Goal: Transaction & Acquisition: Purchase product/service

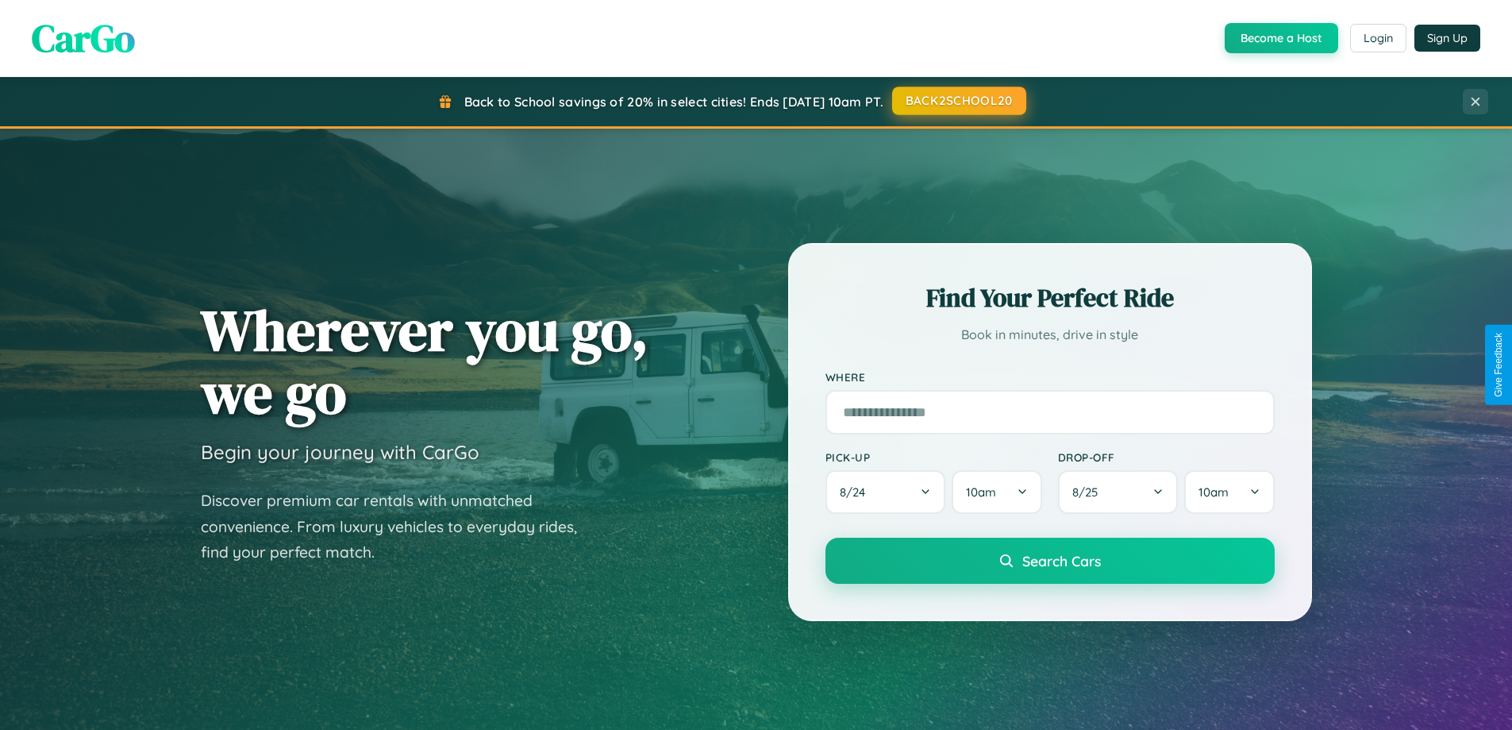
click at [958, 101] on button "BACK2SCHOOL20" at bounding box center [959, 101] width 134 height 29
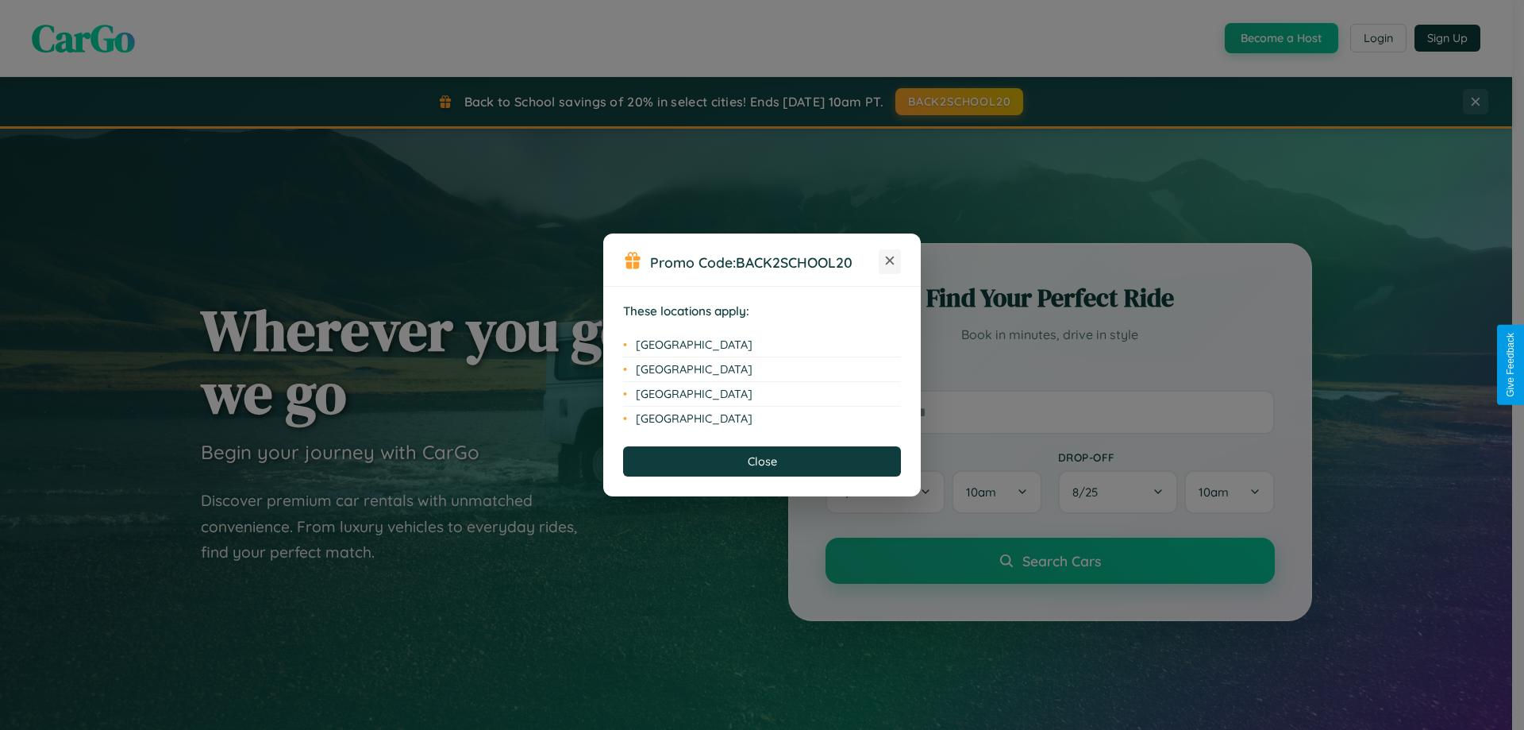
click at [890, 261] on icon at bounding box center [890, 260] width 9 height 9
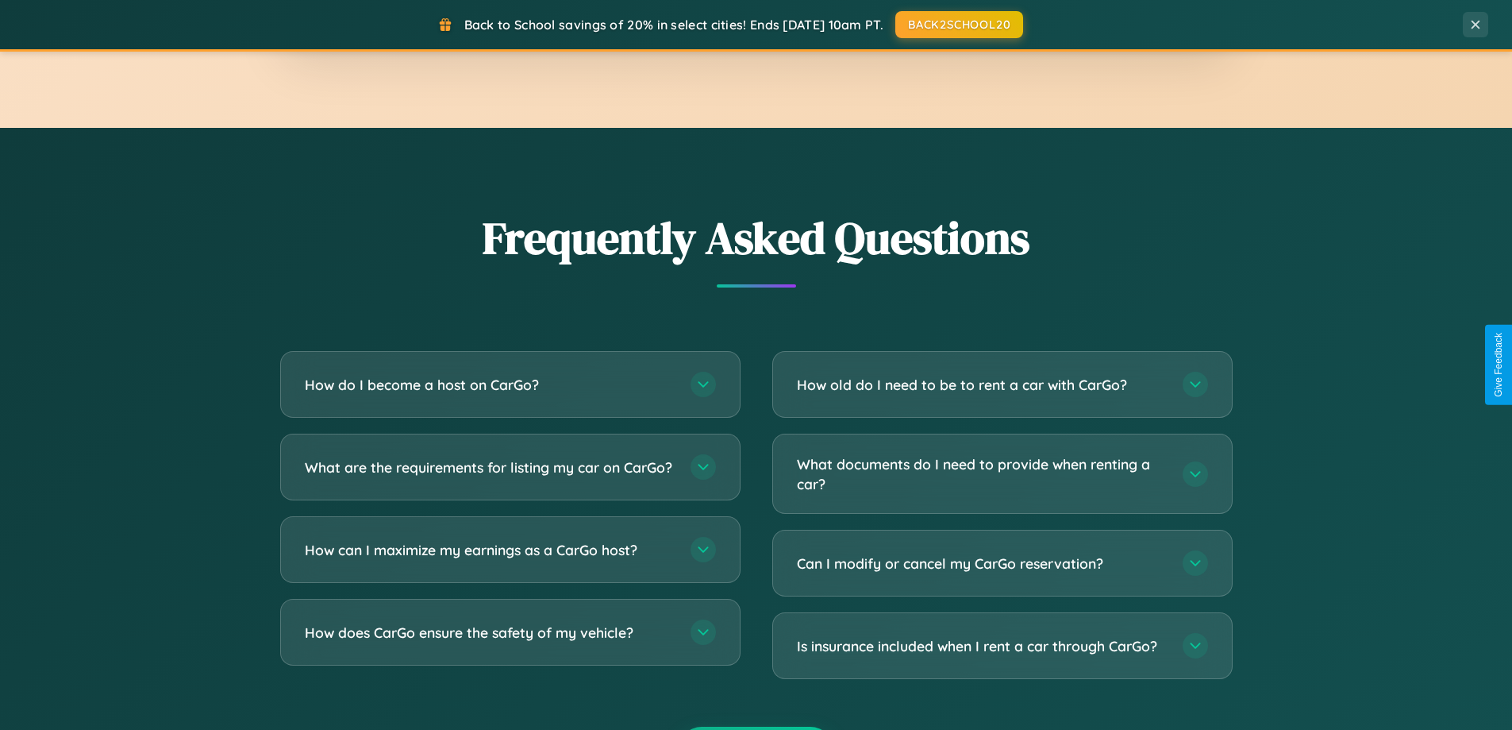
scroll to position [3055, 0]
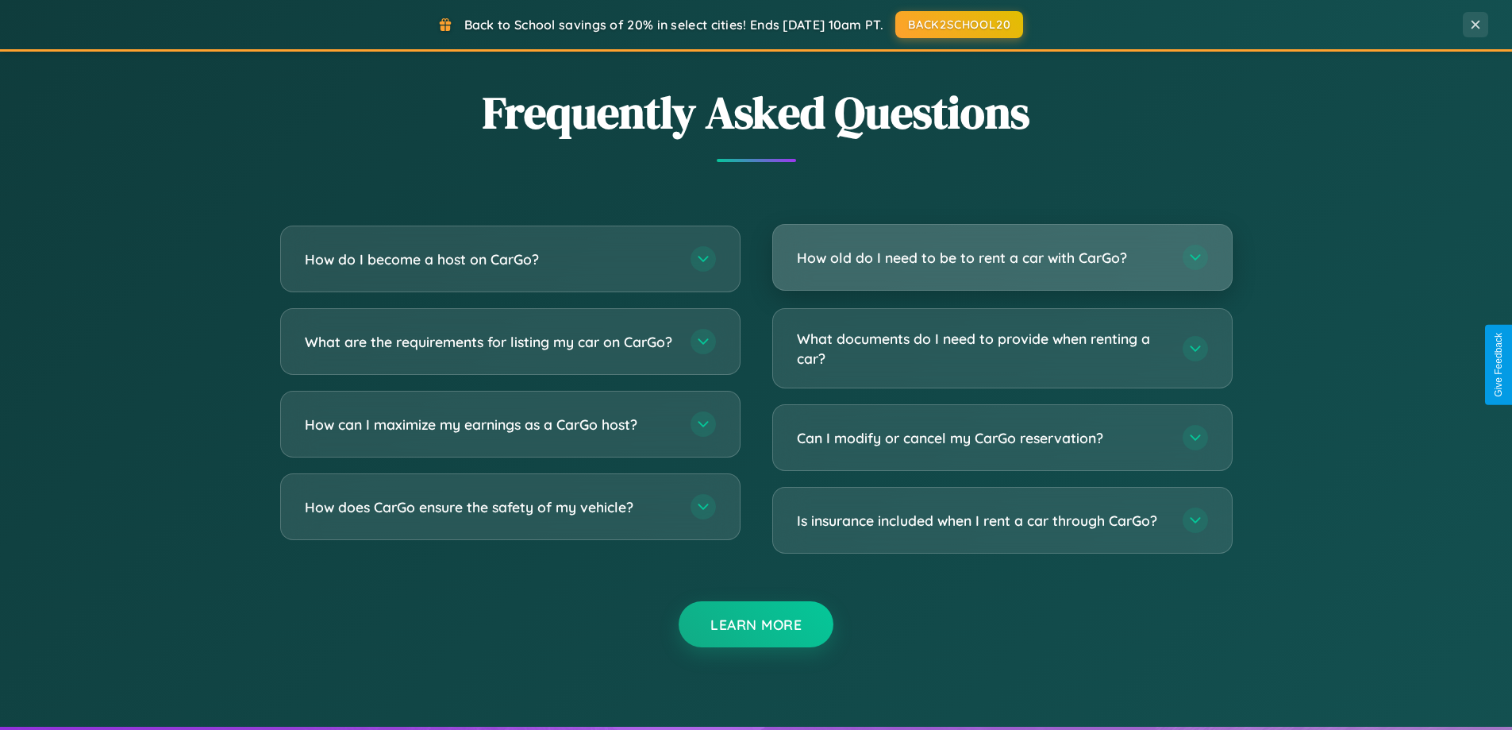
click at [1002, 257] on h3 "How old do I need to be to rent a car with CarGo?" at bounding box center [982, 258] width 370 height 20
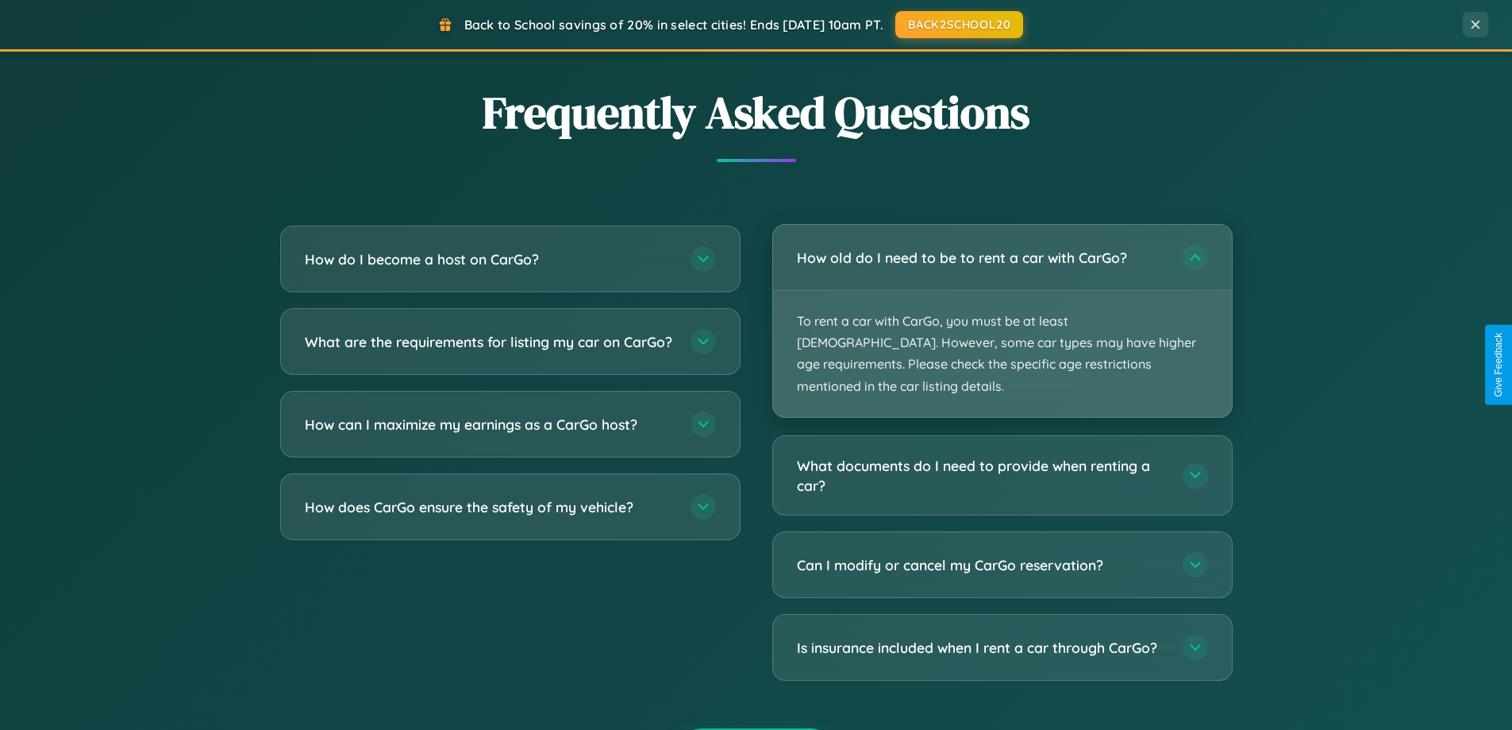
click at [1002, 310] on p "To rent a car with CarGo, you must be at least 21 years old. However, some car …" at bounding box center [1002, 354] width 459 height 126
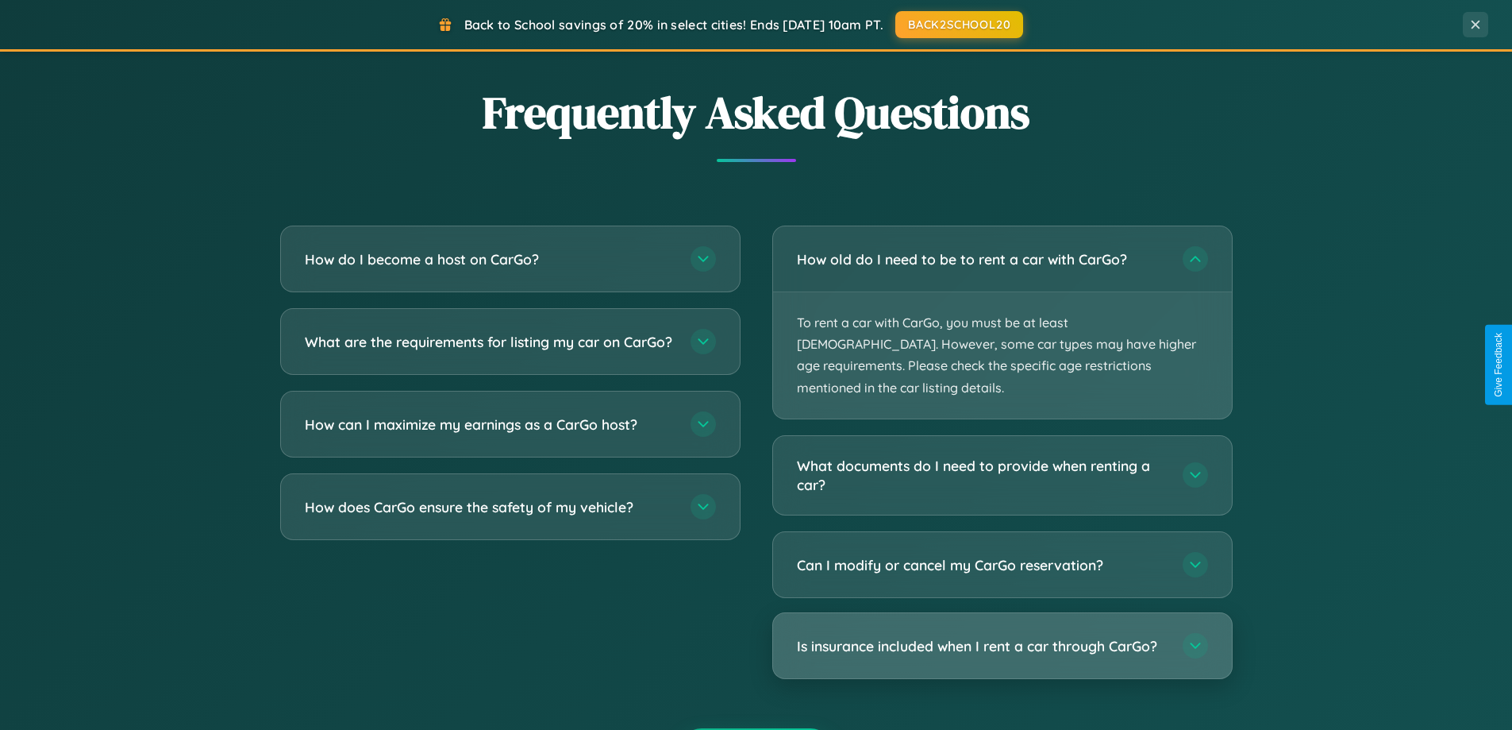
click at [1002, 636] on h3 "Is insurance included when I rent a car through CarGo?" at bounding box center [982, 646] width 370 height 20
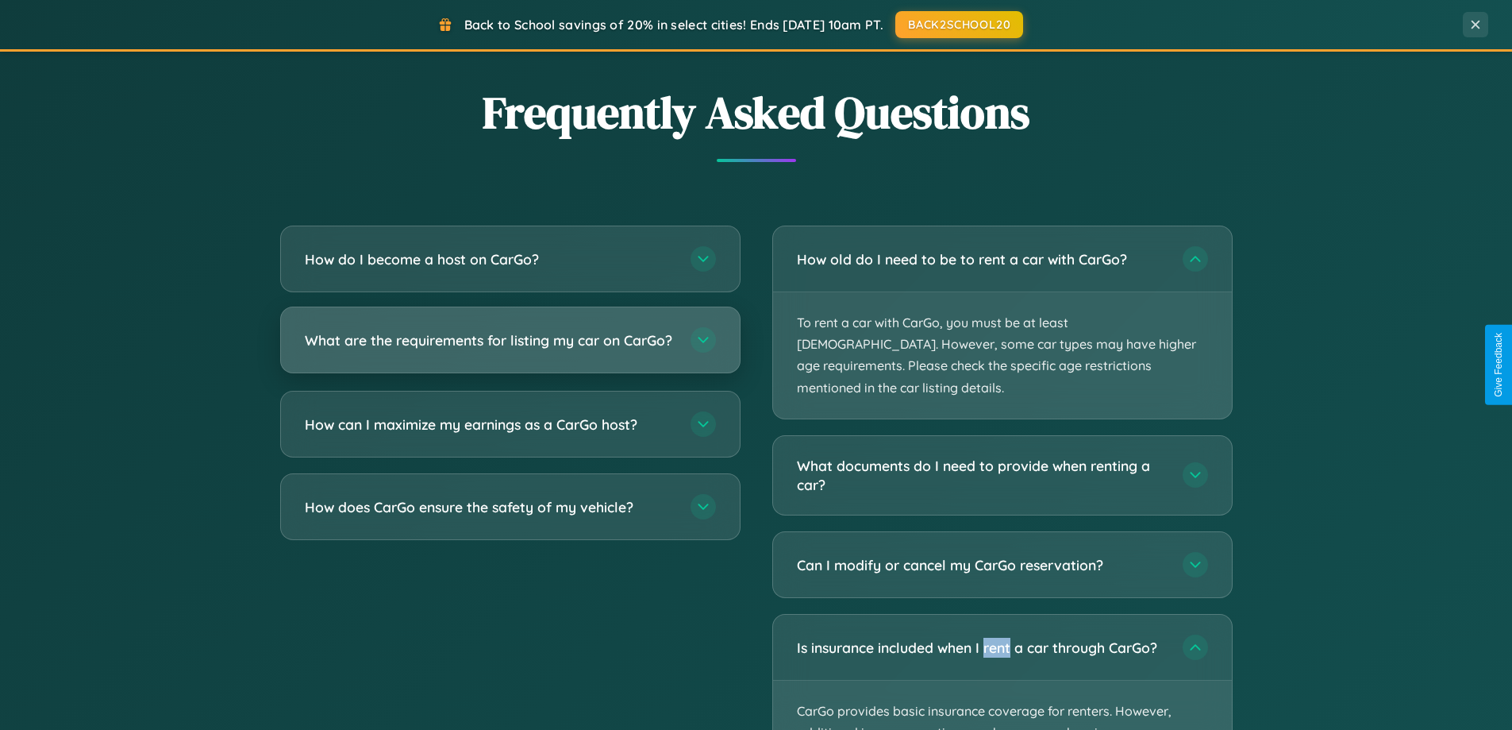
click at [510, 348] on h3 "What are the requirements for listing my car on CarGo?" at bounding box center [490, 340] width 370 height 20
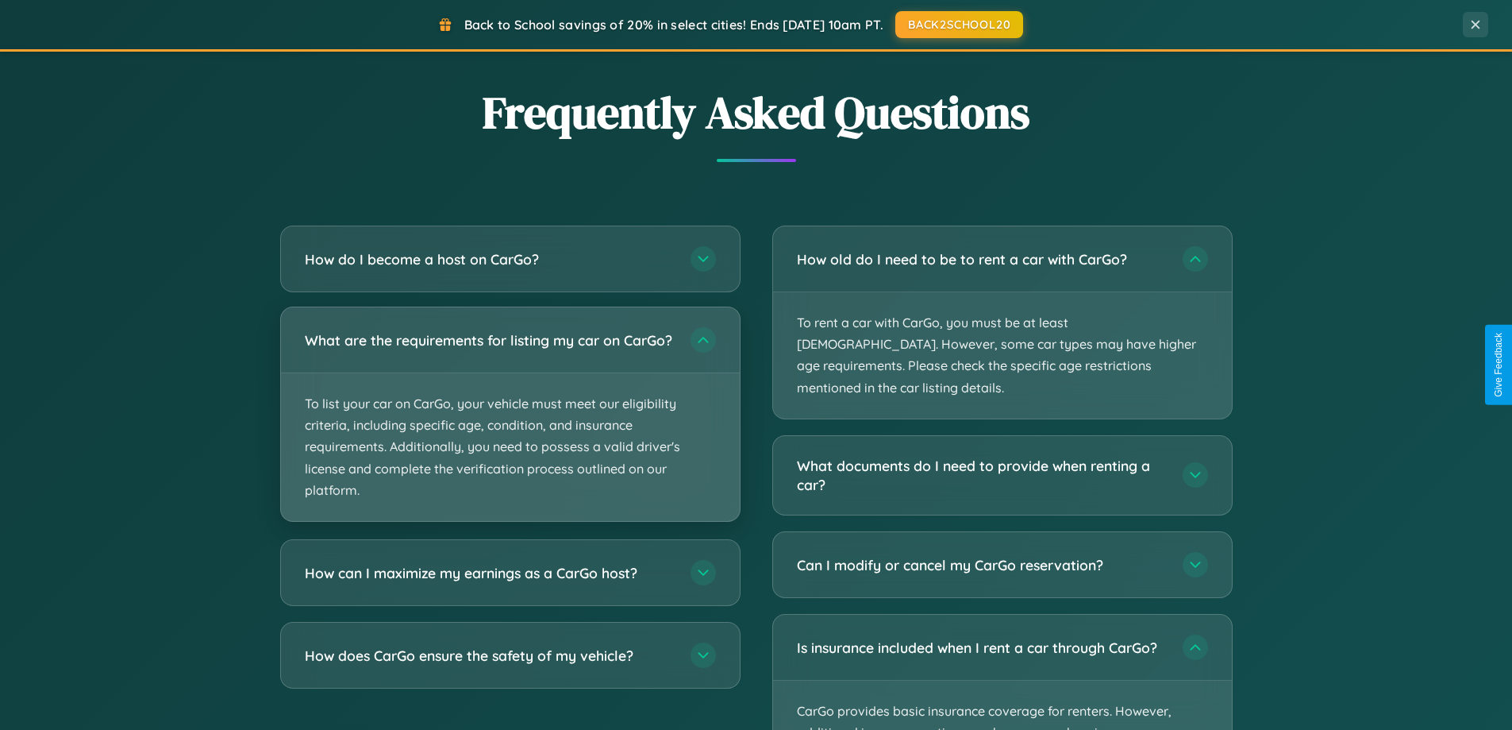
click at [510, 421] on p "To list your car on CarGo, your vehicle must meet our eligibility criteria, inc…" at bounding box center [510, 447] width 459 height 148
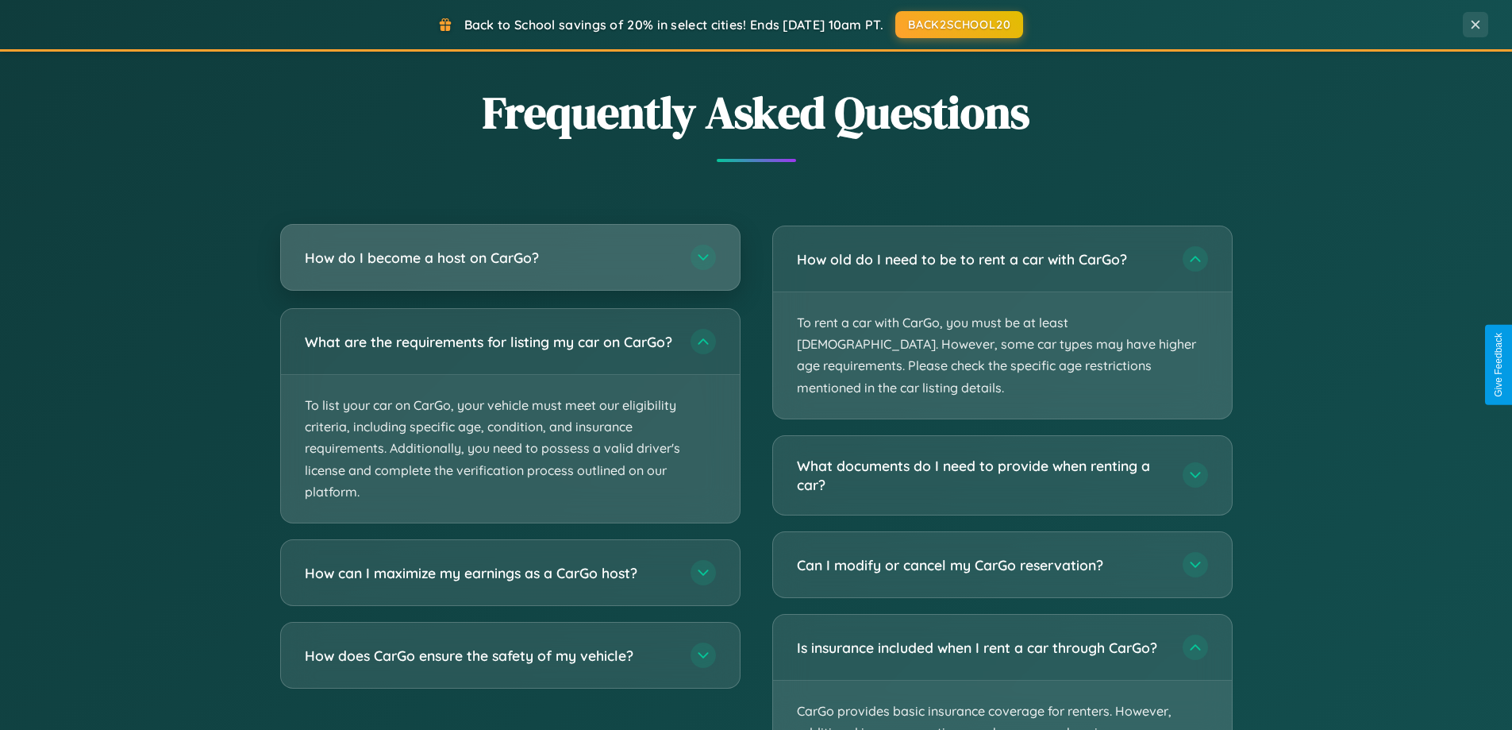
click at [510, 257] on h3 "How do I become a host on CarGo?" at bounding box center [490, 258] width 370 height 20
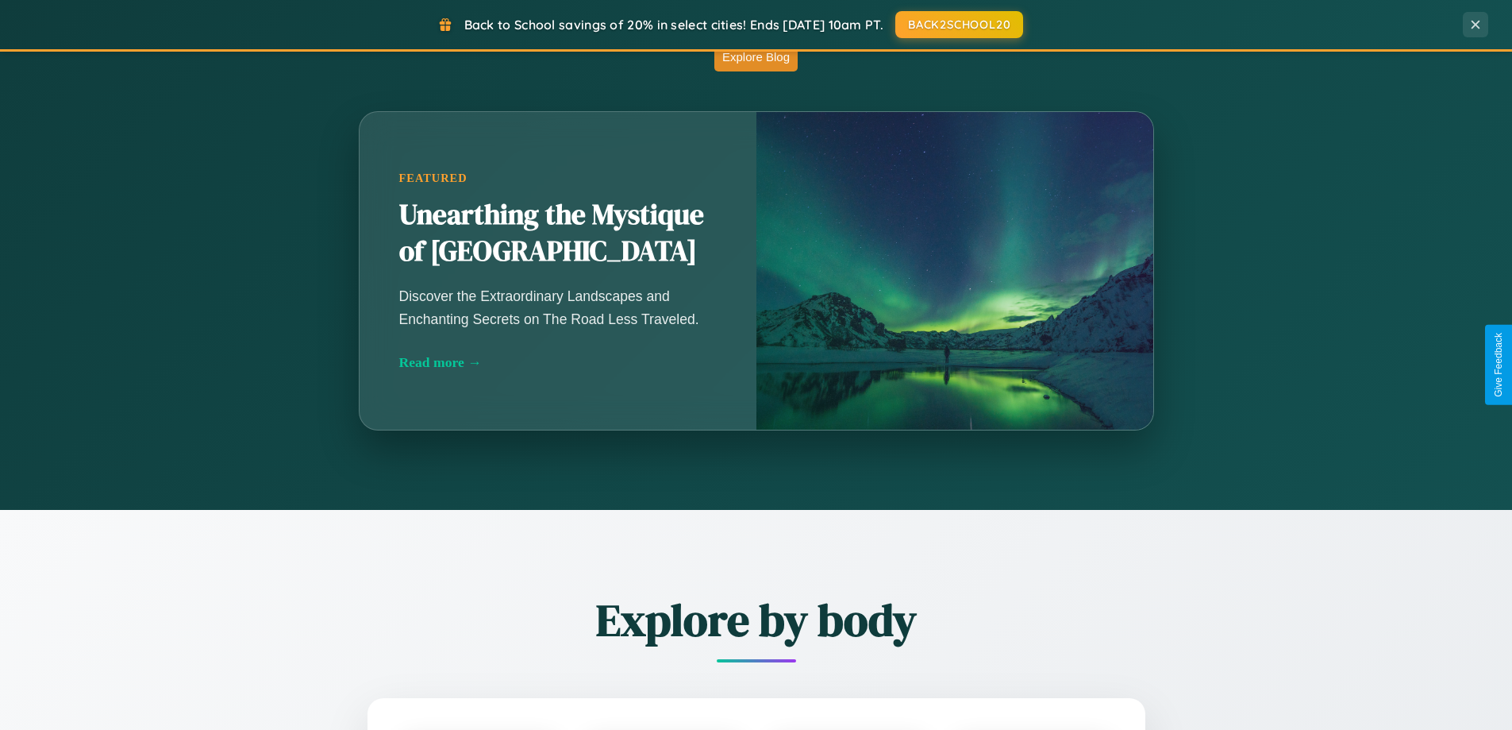
scroll to position [684, 0]
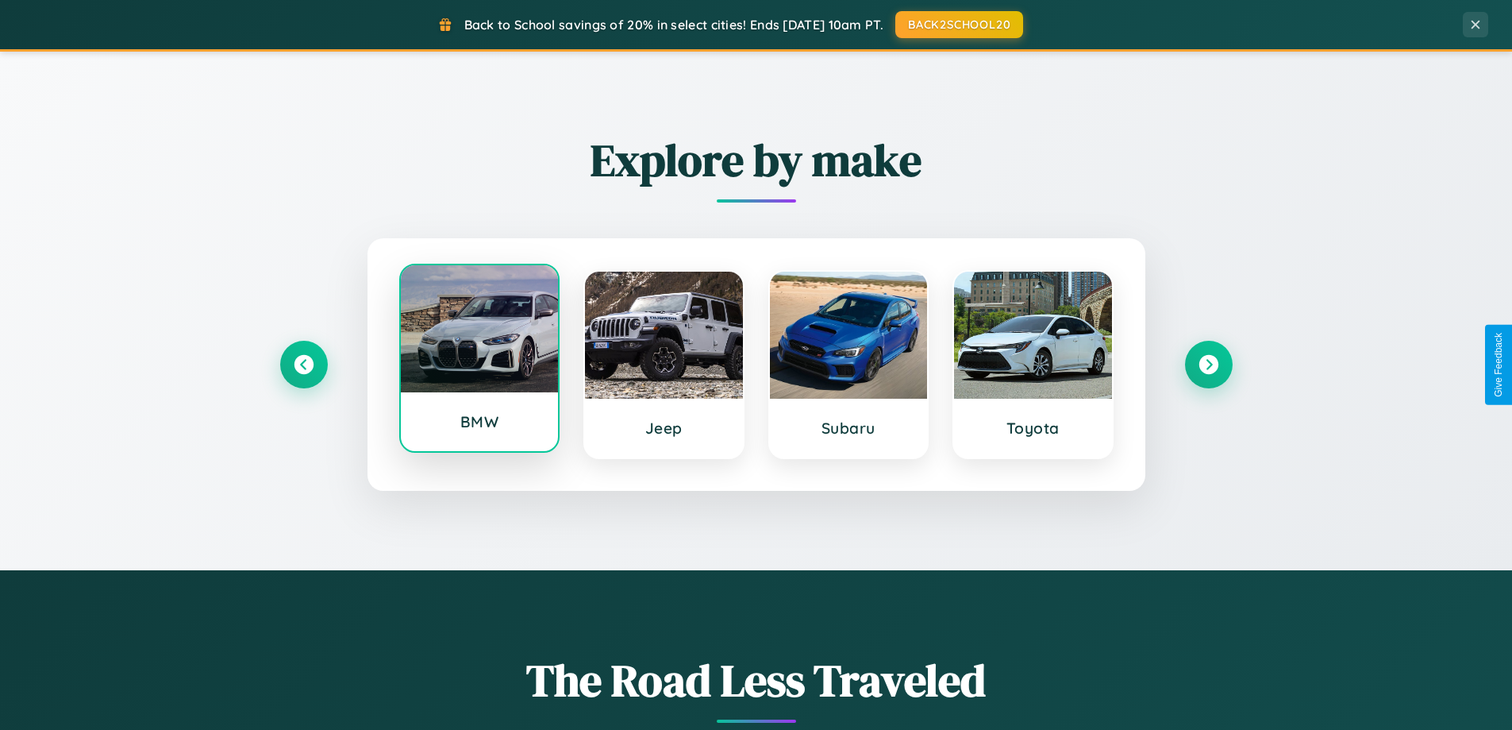
click at [479, 364] on div at bounding box center [480, 328] width 158 height 127
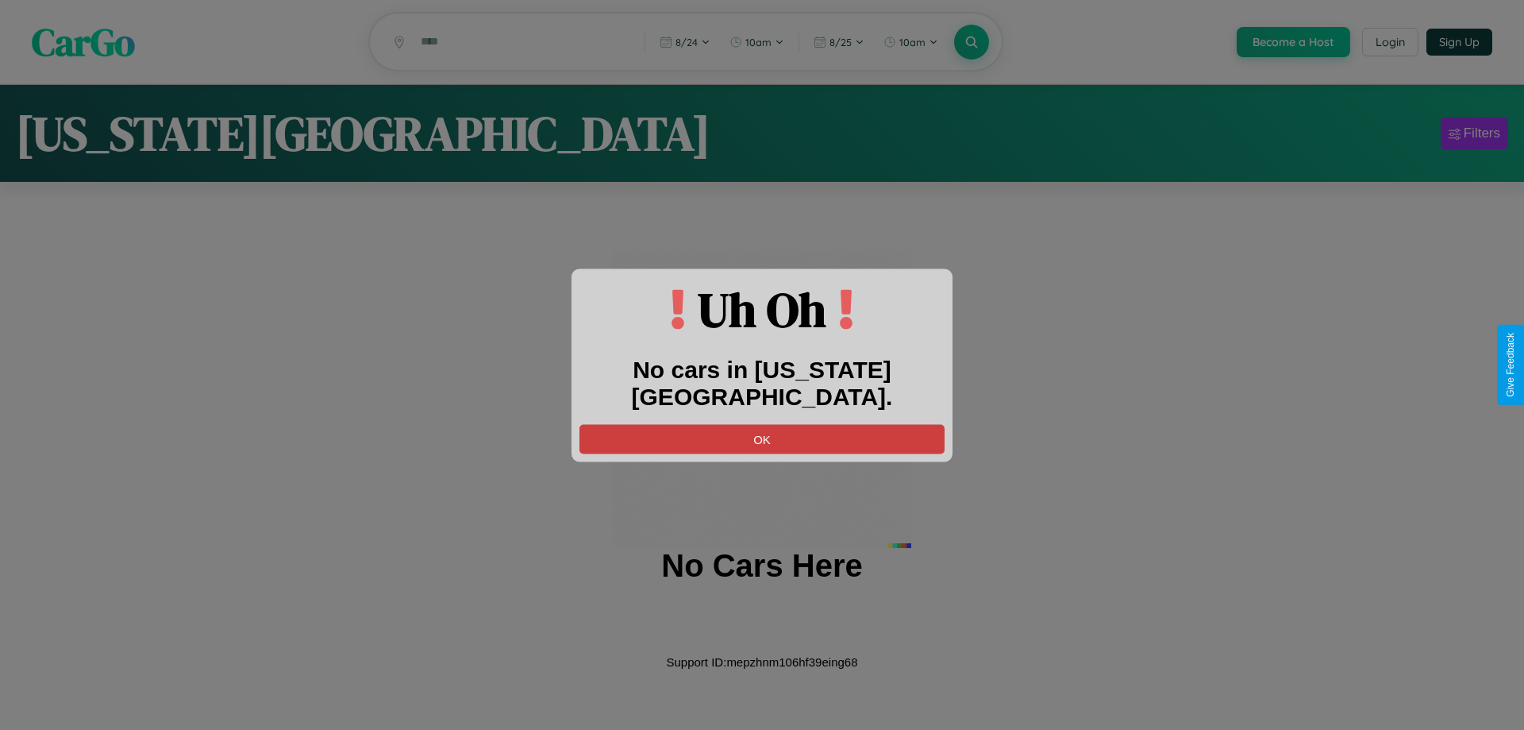
click at [762, 424] on button "OK" at bounding box center [761, 438] width 365 height 29
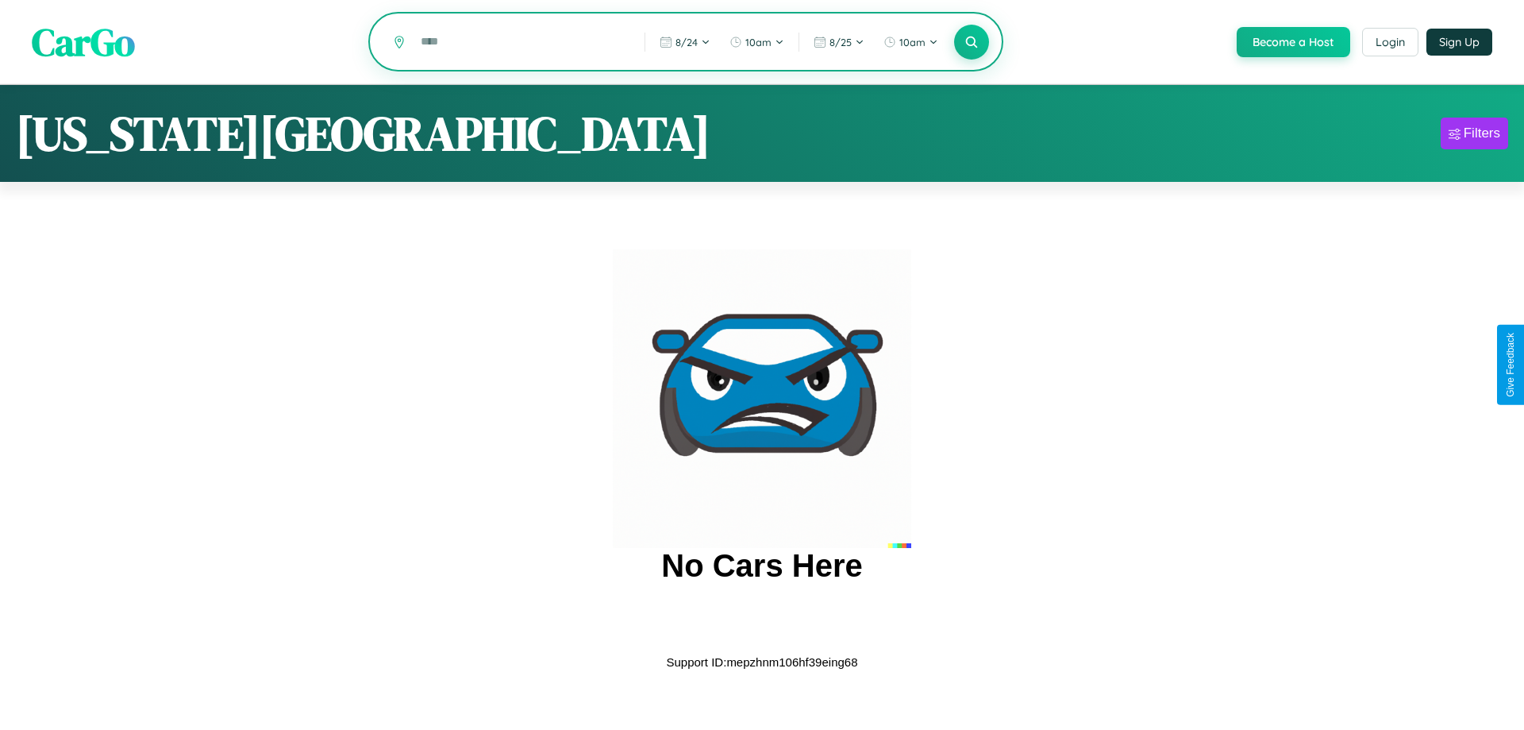
click at [520, 43] on input "text" at bounding box center [521, 42] width 216 height 28
type input "*"
type input "********"
click at [970, 43] on icon at bounding box center [971, 41] width 15 height 15
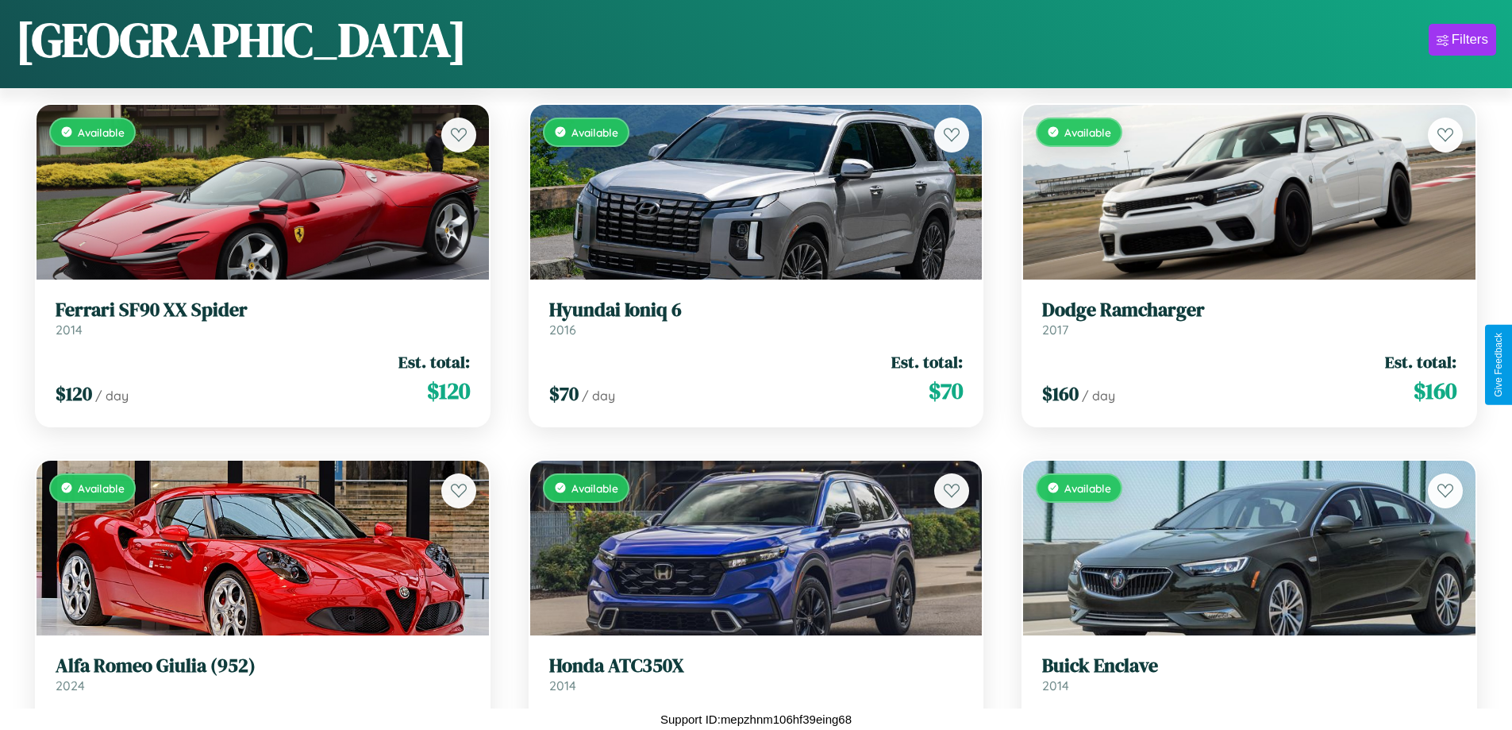
scroll to position [4844, 0]
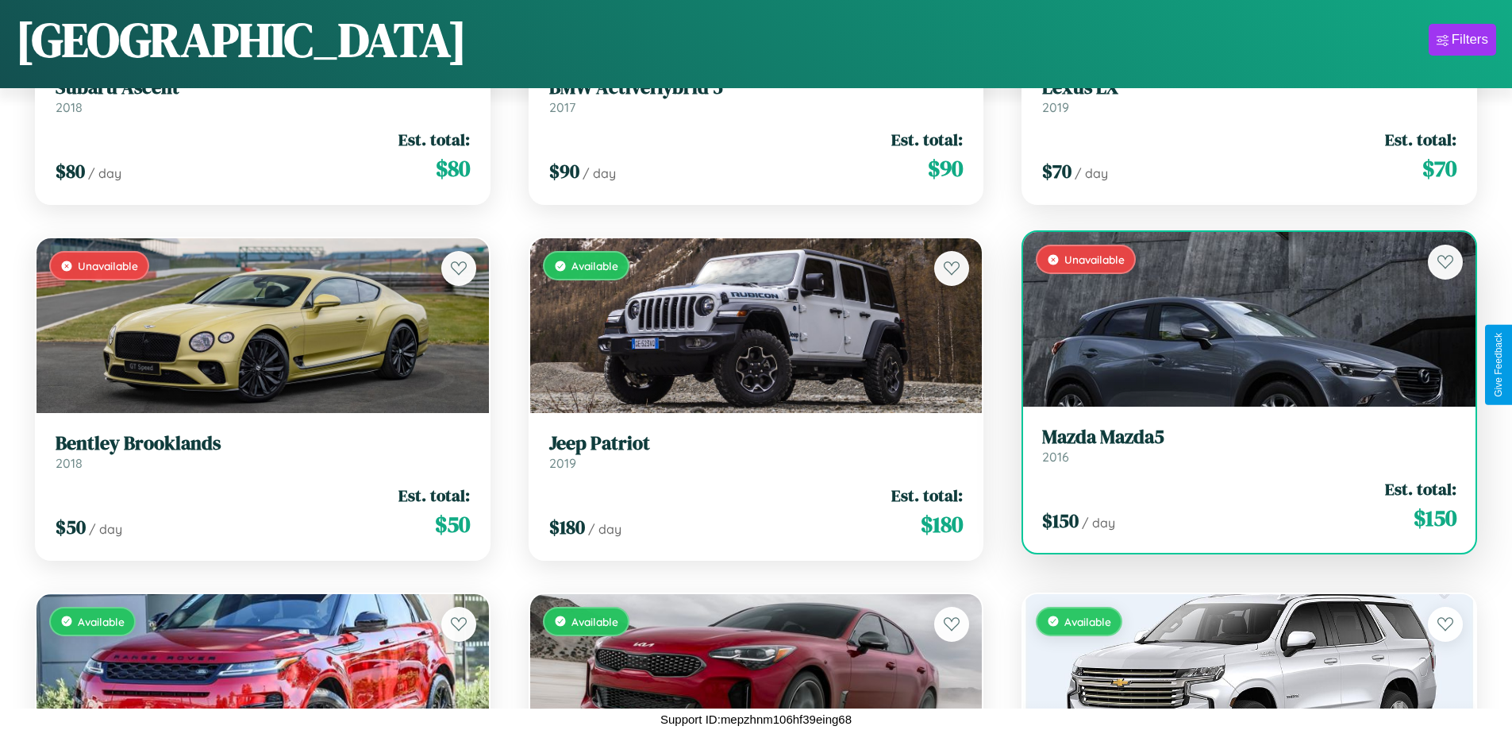
click at [1239, 448] on link "Mazda Mazda5 2016" at bounding box center [1249, 444] width 414 height 39
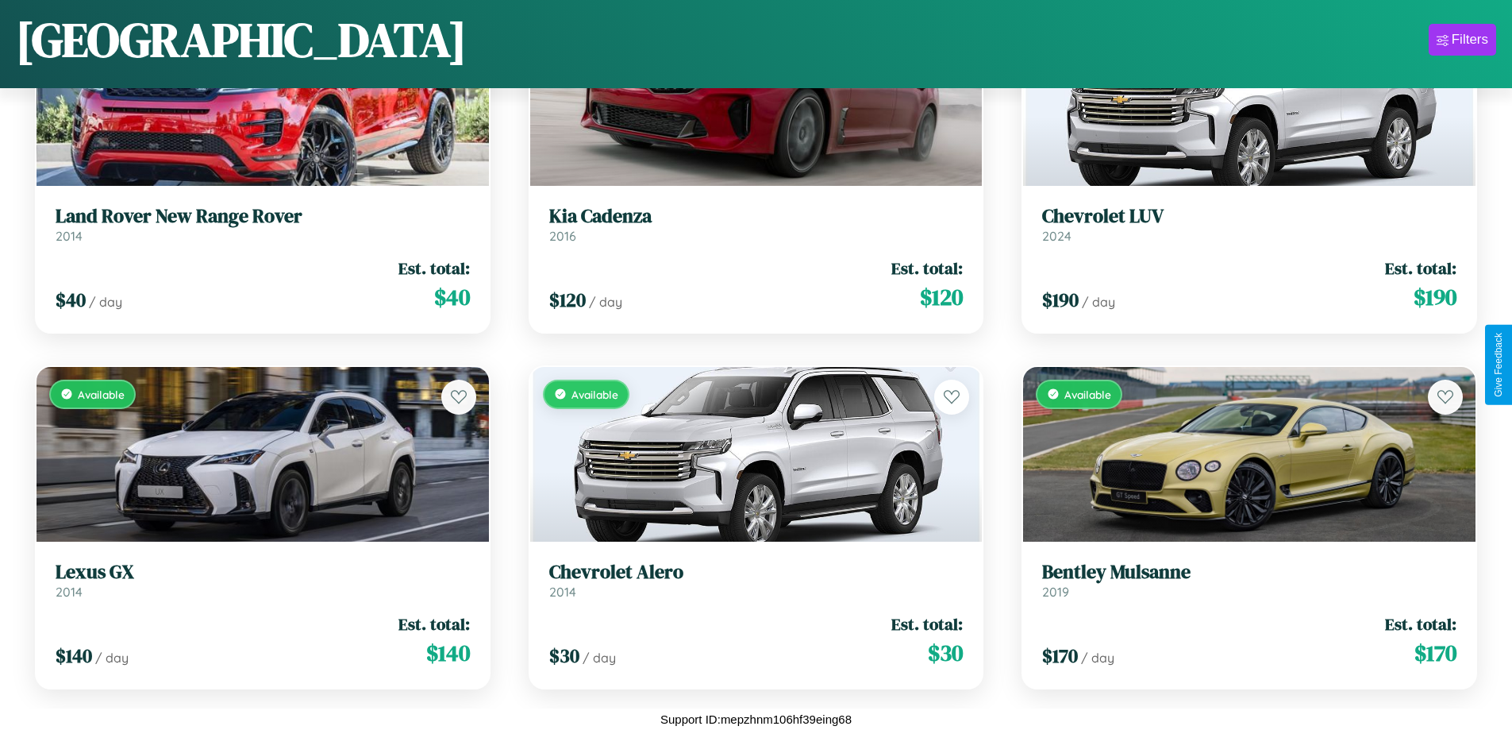
scroll to position [6165, 0]
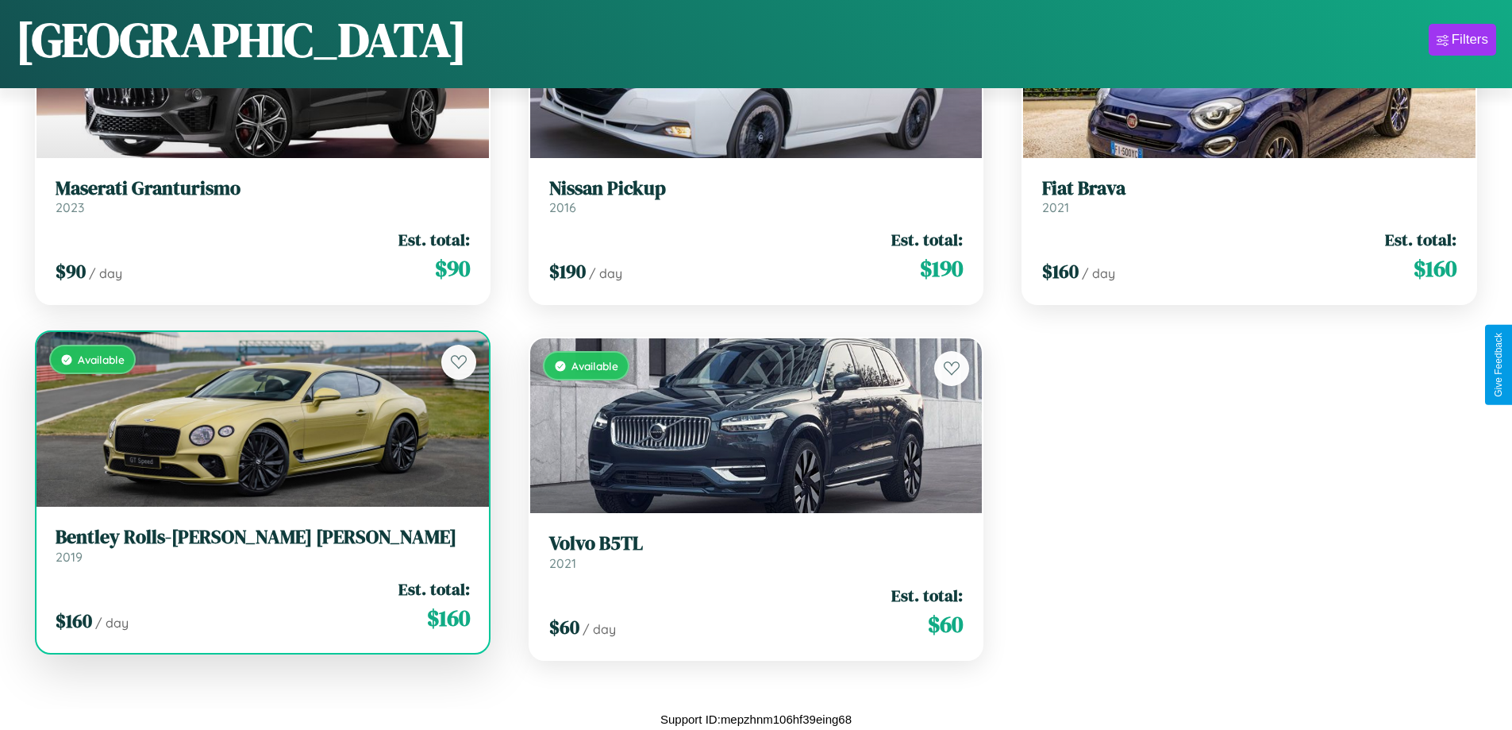
click at [260, 545] on h3 "Bentley Rolls-Royce Park Ward" at bounding box center [263, 536] width 414 height 23
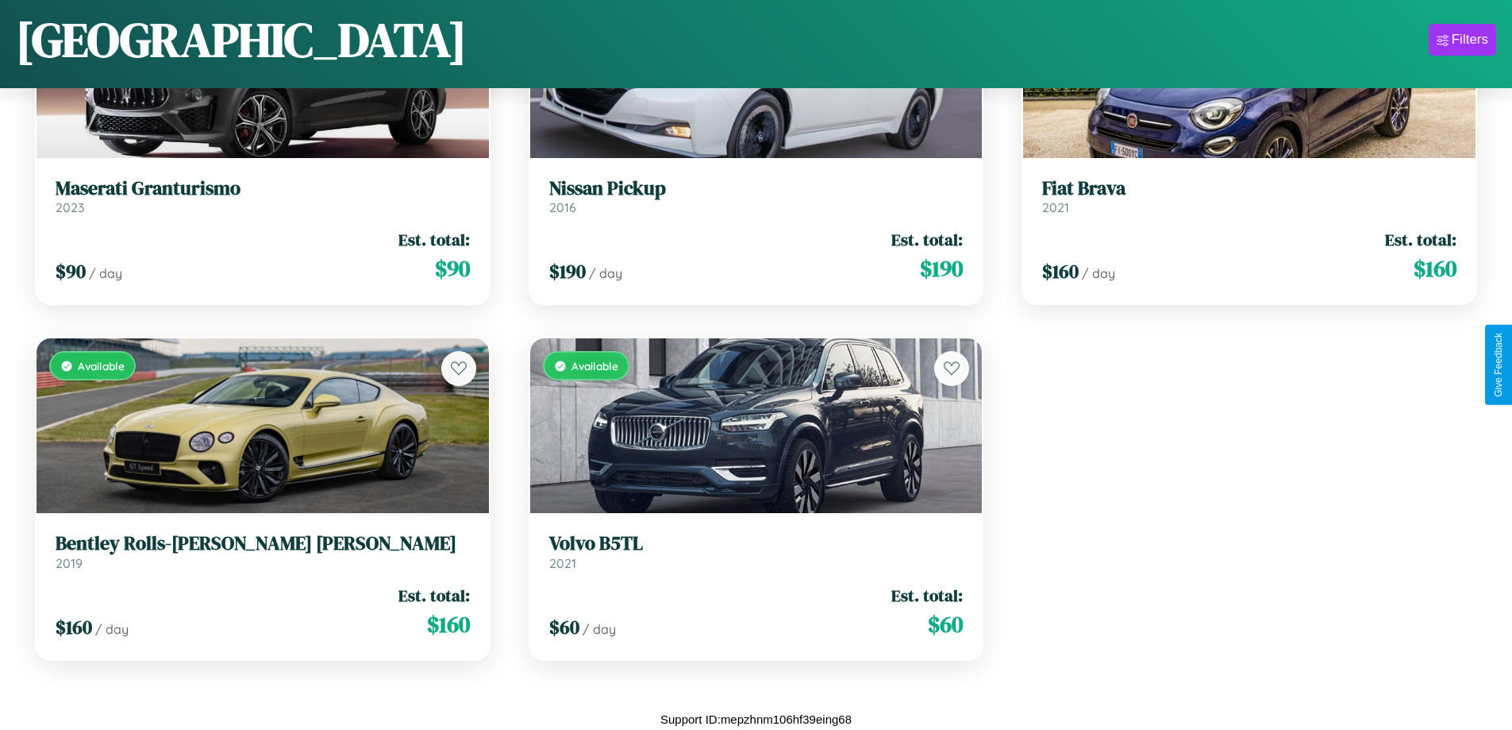
scroll to position [75, 0]
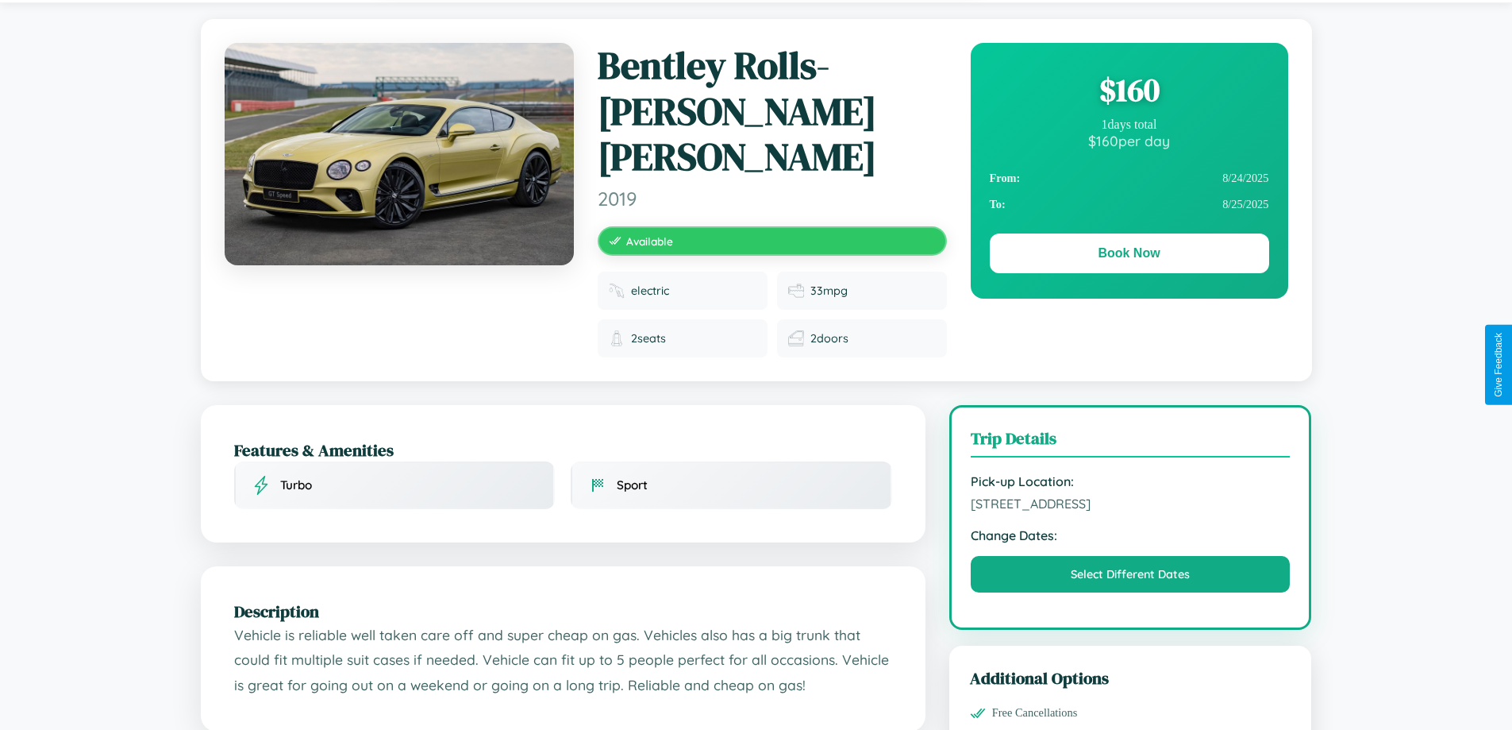
scroll to position [425, 0]
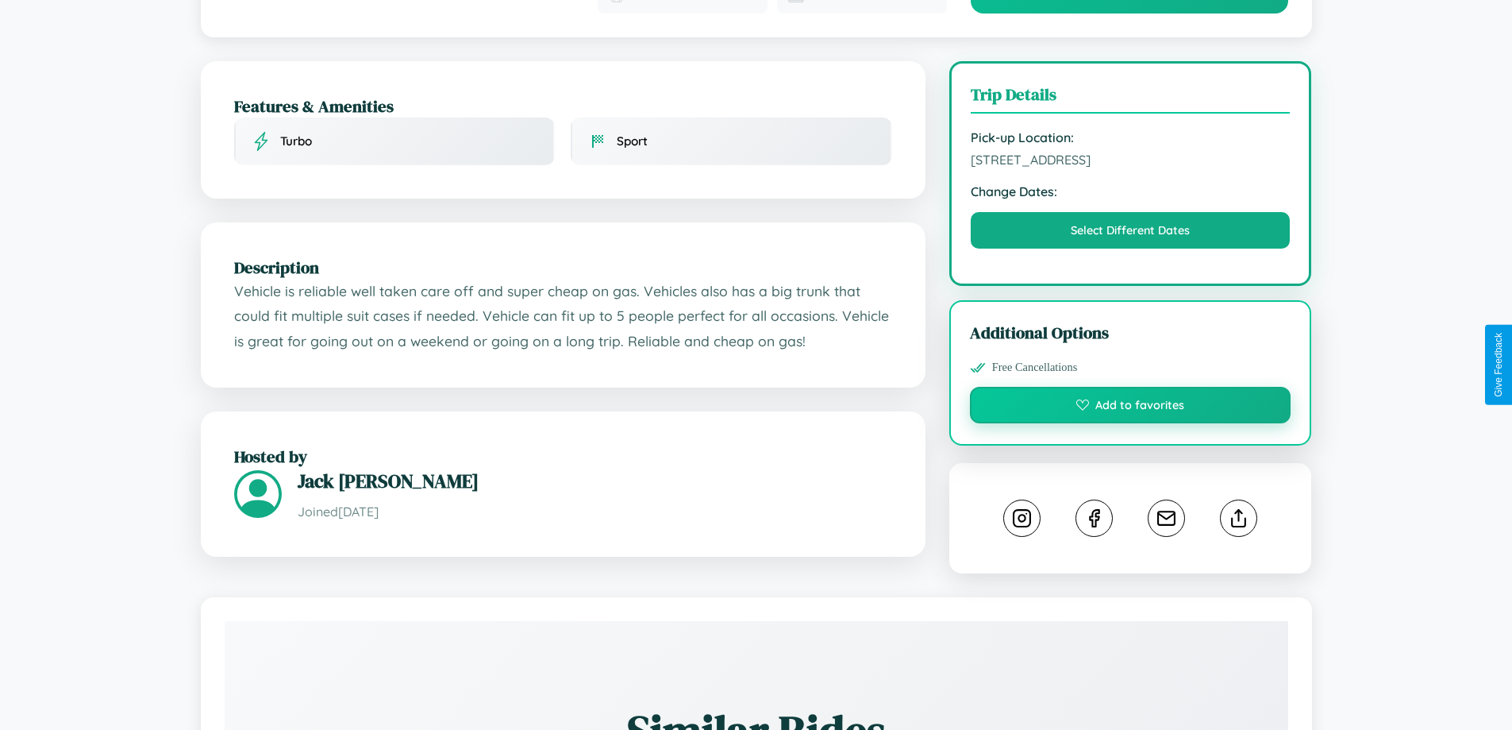
click at [1130, 387] on button "Add to favorites" at bounding box center [1130, 405] width 321 height 37
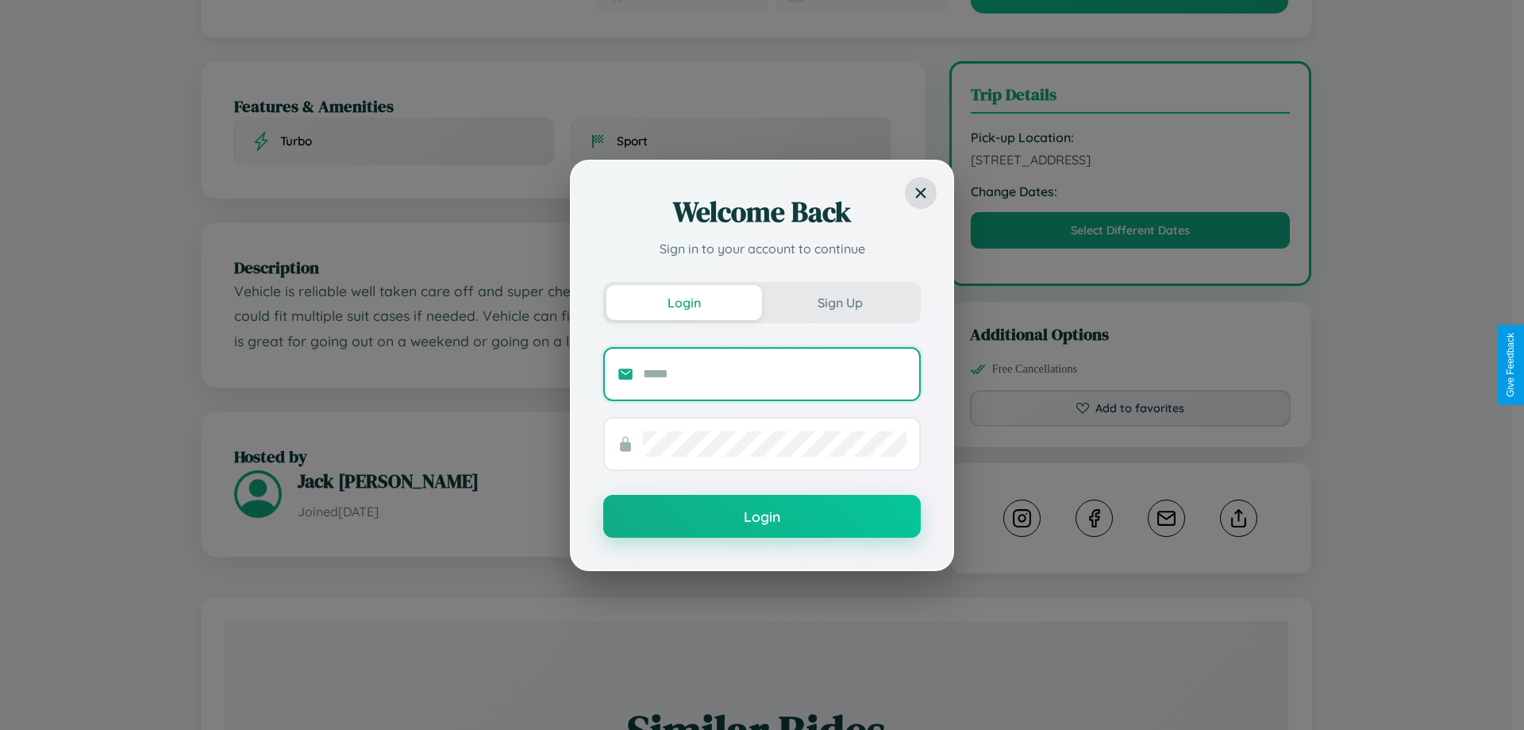
click at [775, 373] on input "text" at bounding box center [775, 373] width 264 height 25
type input "**********"
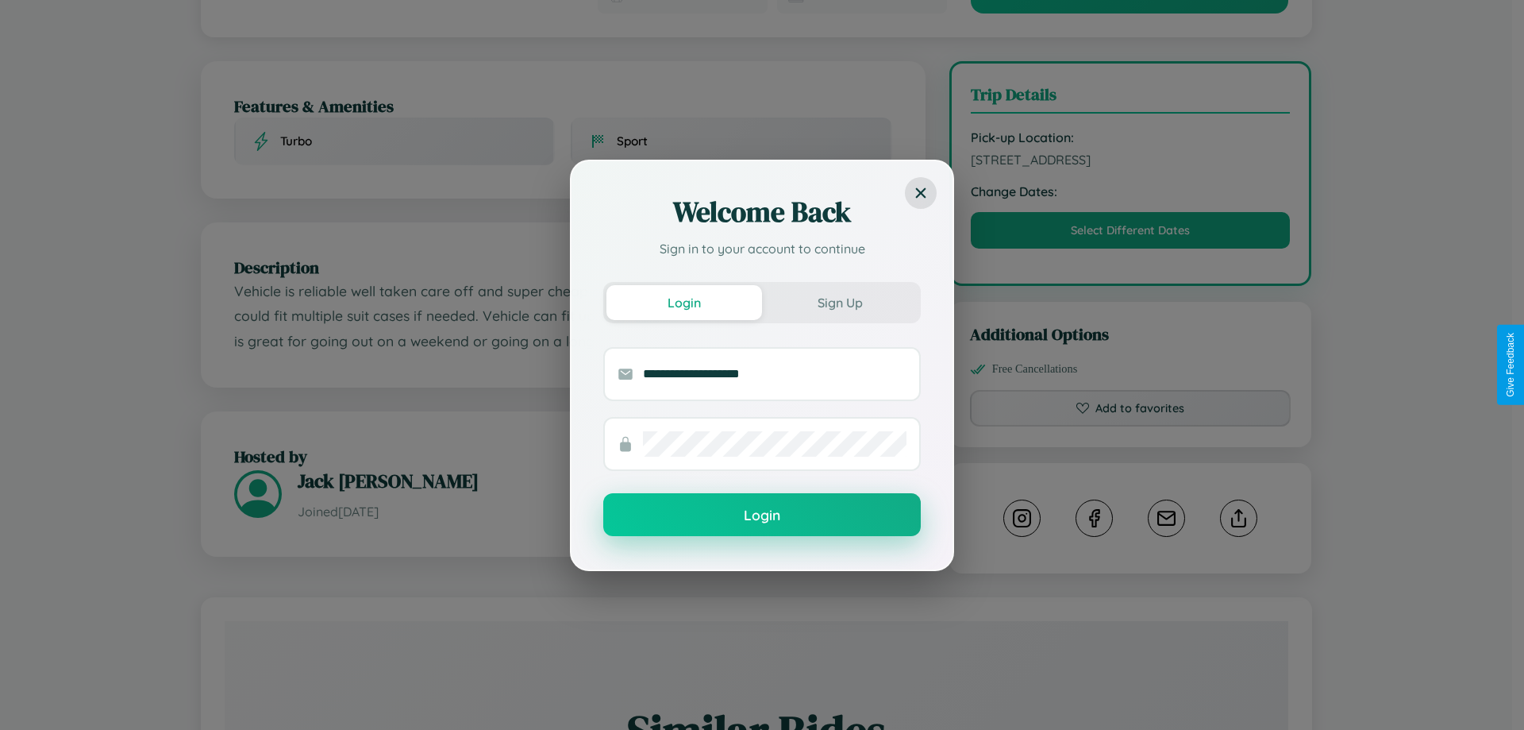
click at [762, 515] on button "Login" at bounding box center [762, 514] width 318 height 43
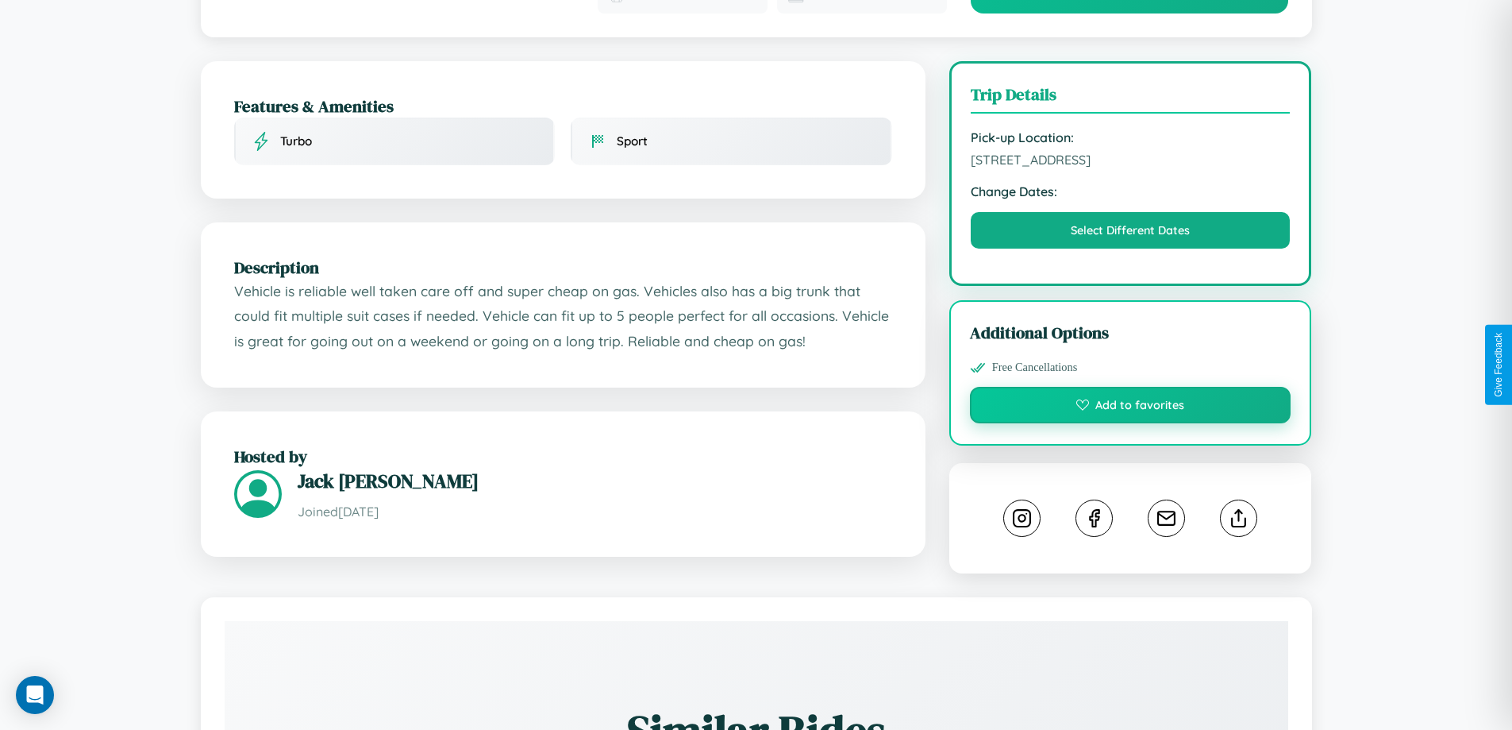
click at [1130, 387] on button "Add to favorites" at bounding box center [1130, 405] width 321 height 37
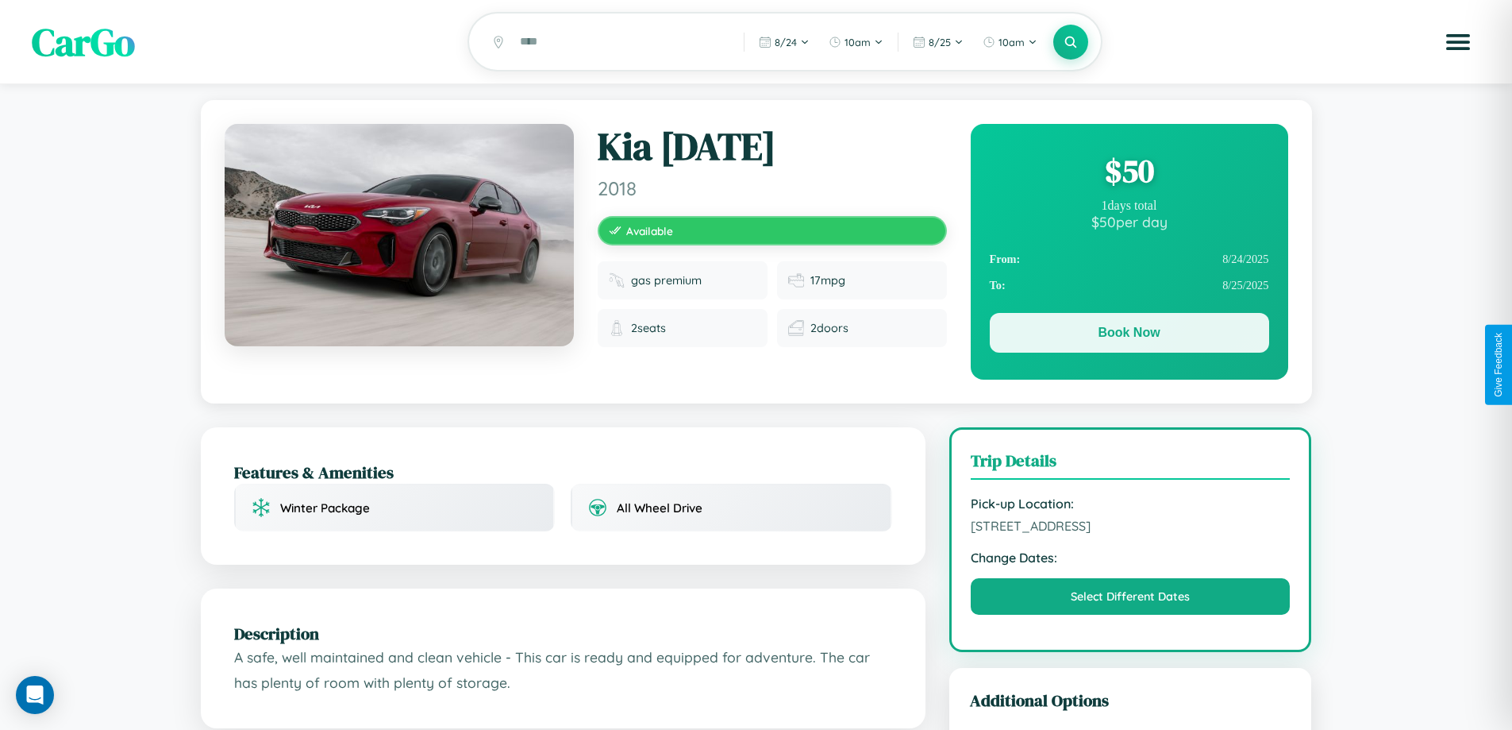
click at [1129, 335] on button "Book Now" at bounding box center [1129, 333] width 279 height 40
